Goal: Task Accomplishment & Management: Complete application form

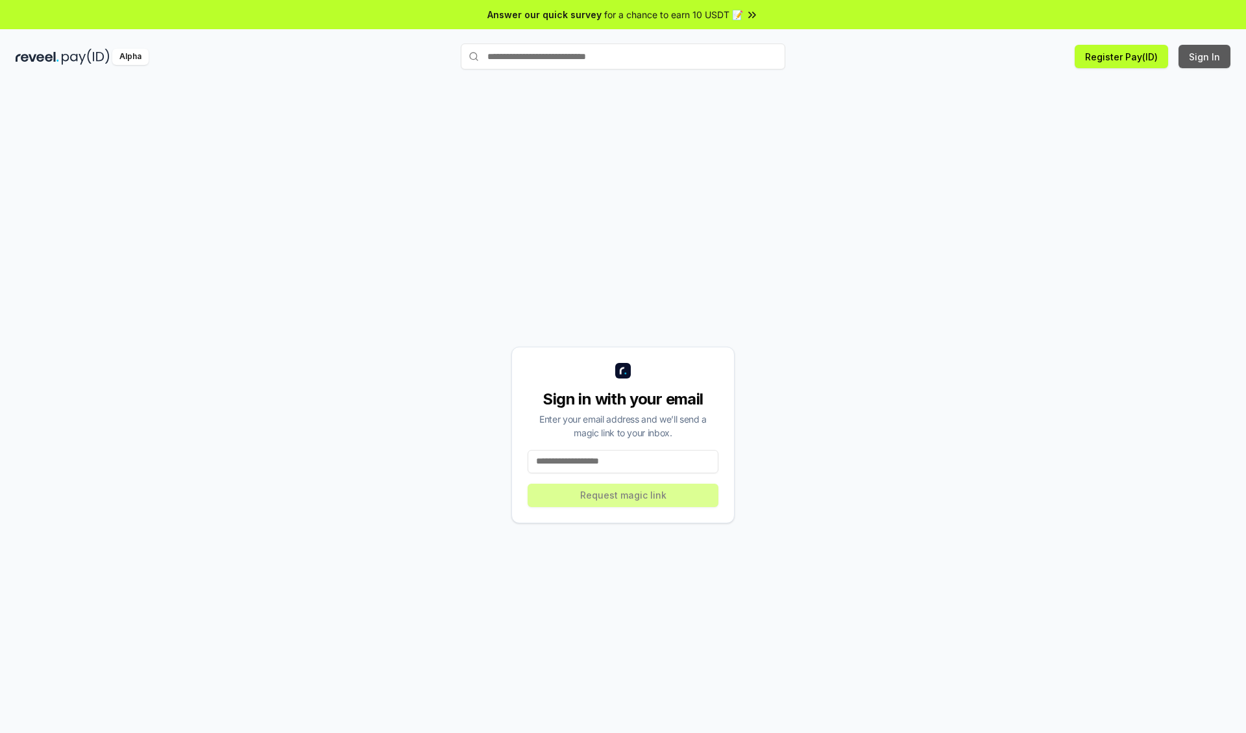
click at [1205, 56] on button "Sign In" at bounding box center [1204, 56] width 52 height 23
type input "**********"
click at [623, 494] on button "Request magic link" at bounding box center [623, 494] width 191 height 23
